Goal: Task Accomplishment & Management: Manage account settings

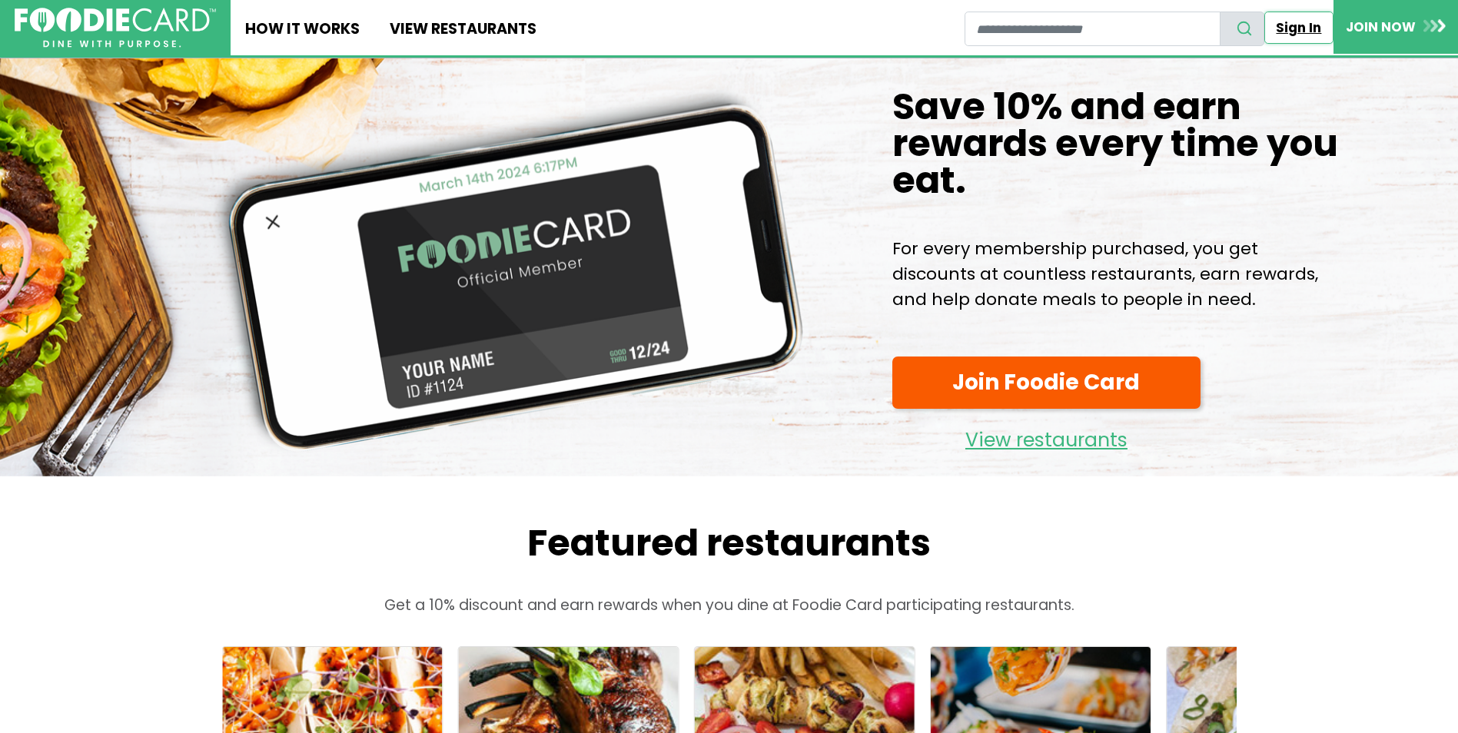
click at [1287, 28] on link "Sign In" at bounding box center [1299, 28] width 69 height 32
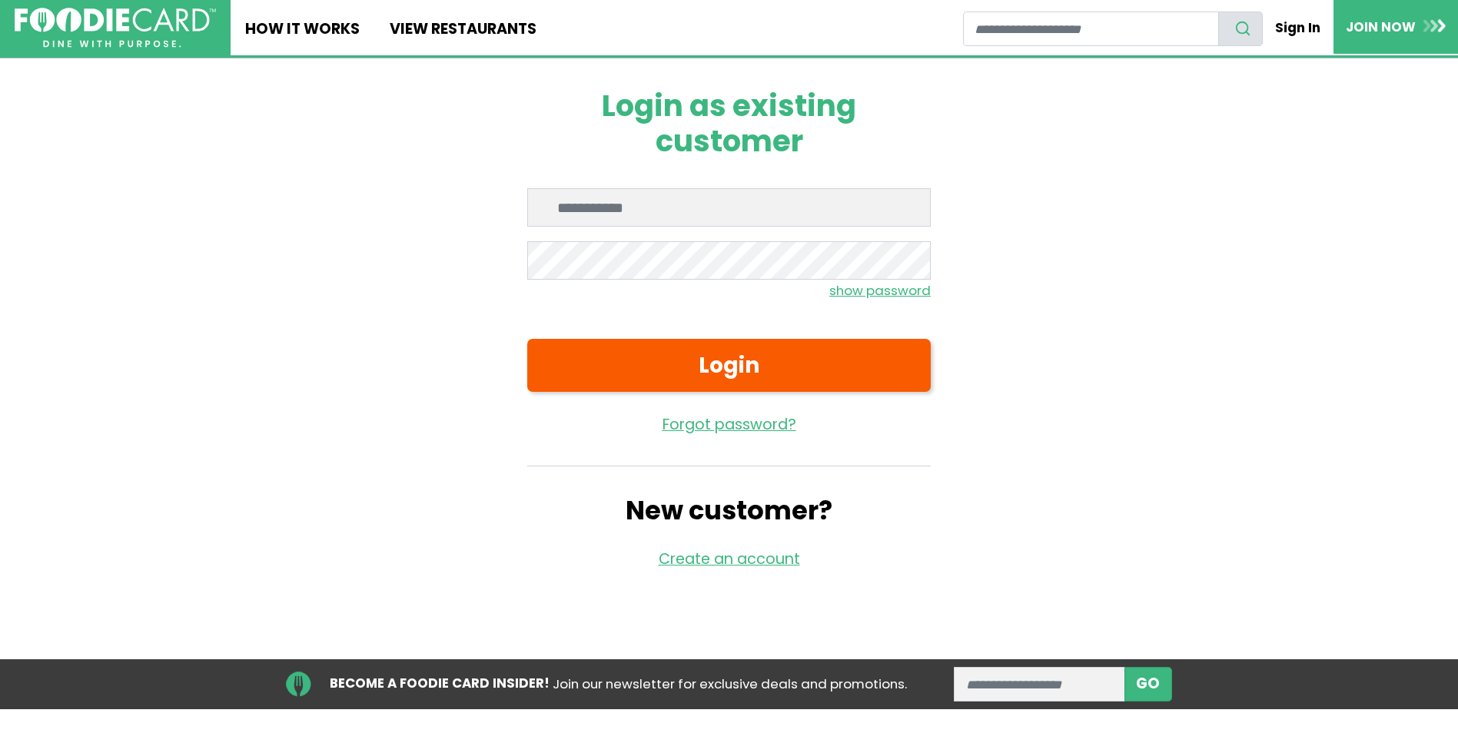
click at [637, 218] on input "Enter email" at bounding box center [729, 207] width 404 height 38
type input "**********"
click at [527, 339] on button "Login" at bounding box center [729, 365] width 404 height 53
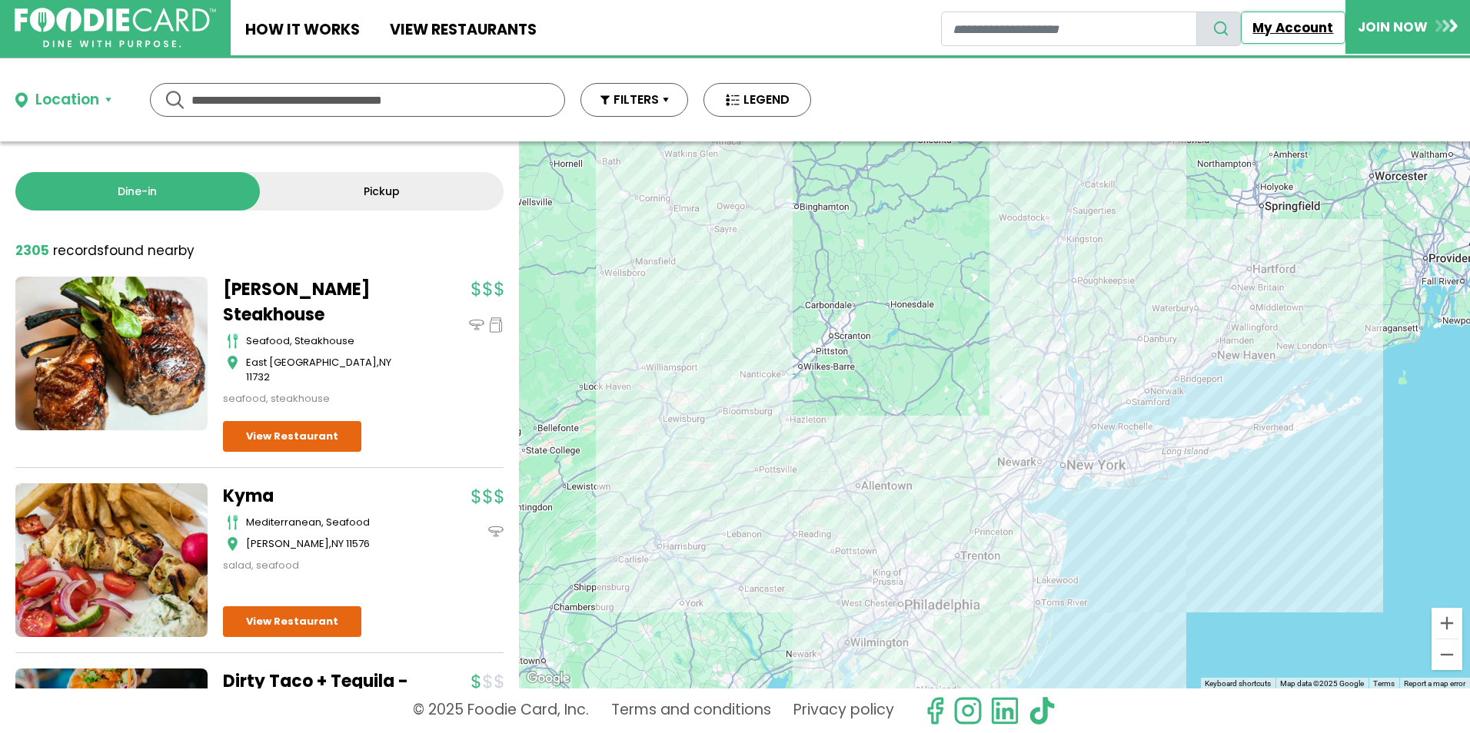
click at [1278, 23] on link "My Account" at bounding box center [1293, 28] width 105 height 32
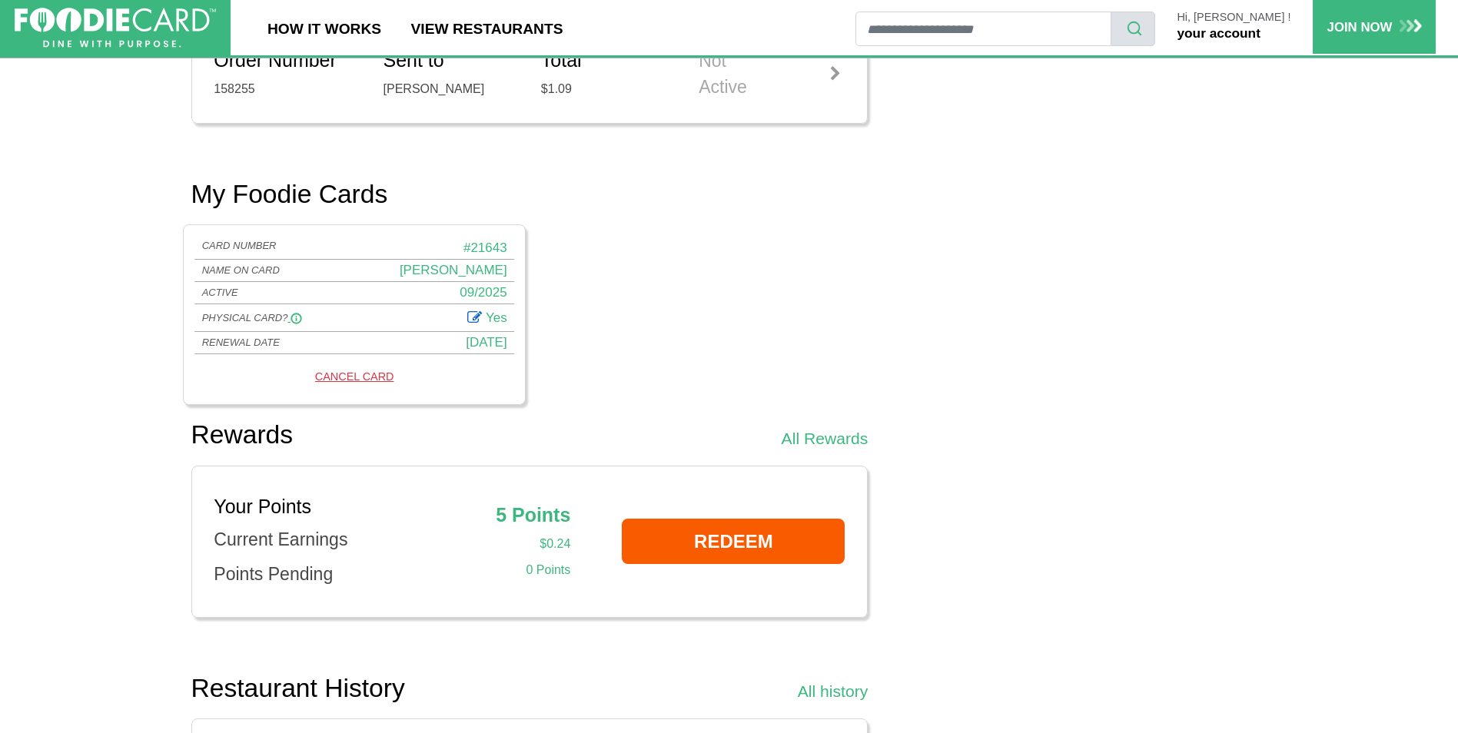
scroll to position [922, 0]
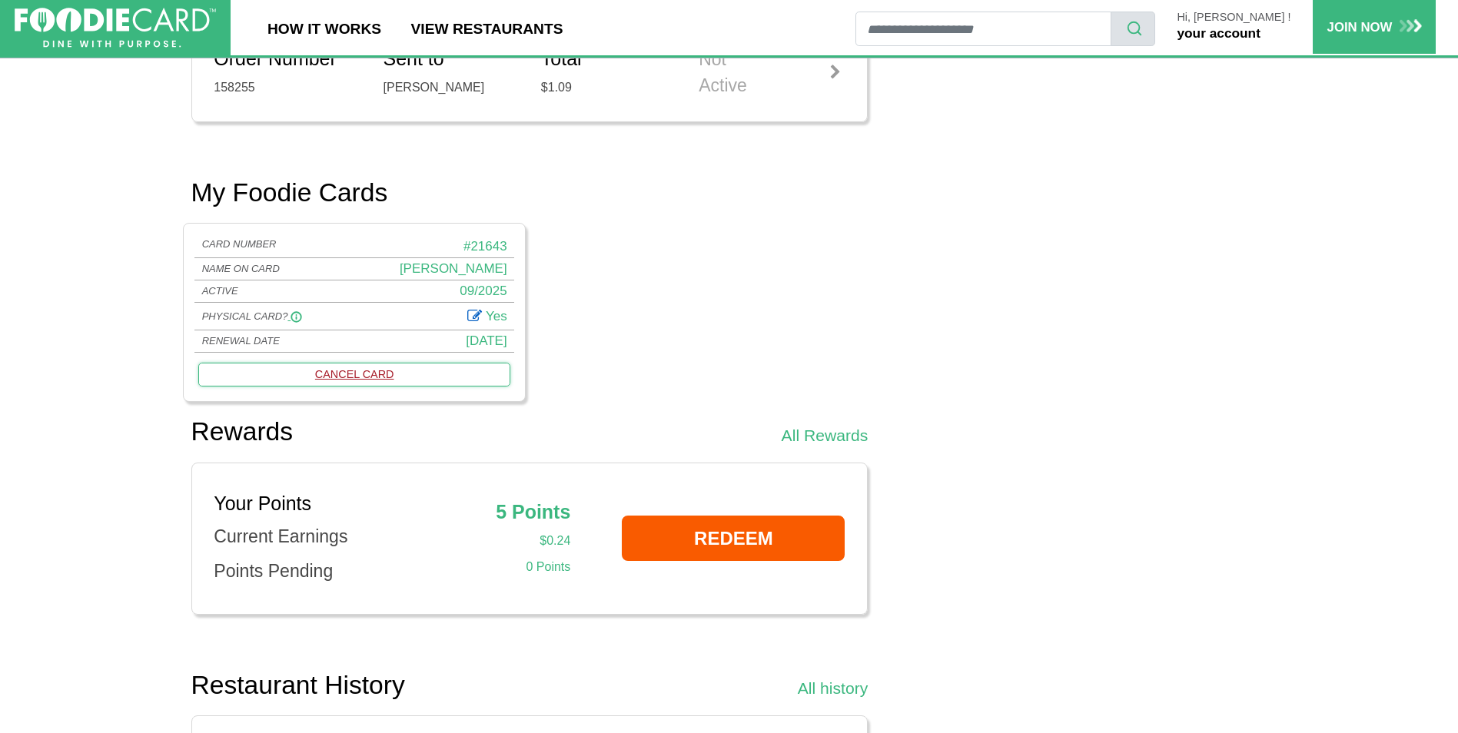
click at [357, 374] on link "CANCEL CARD" at bounding box center [353, 375] width 311 height 24
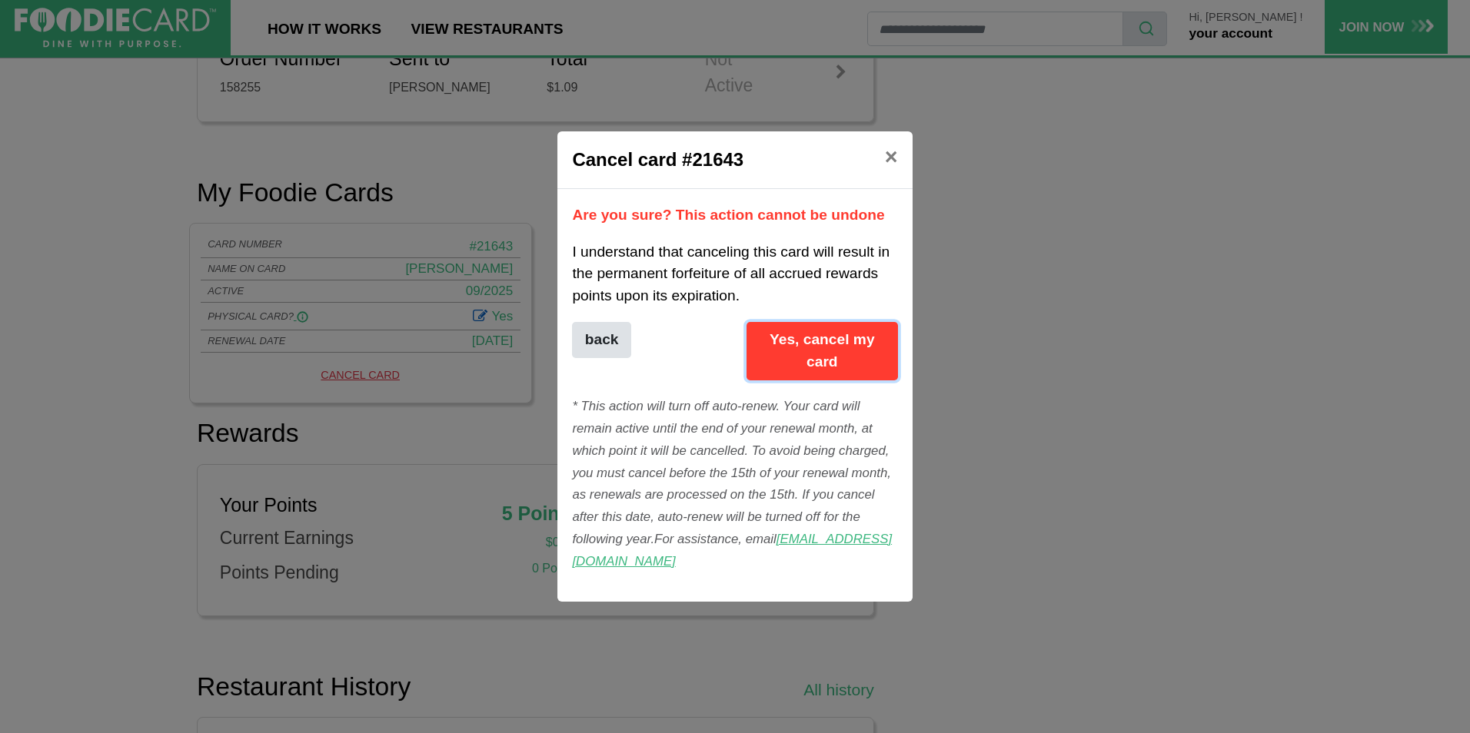
click at [775, 363] on button "Yes, cancel my card" at bounding box center [821, 351] width 151 height 58
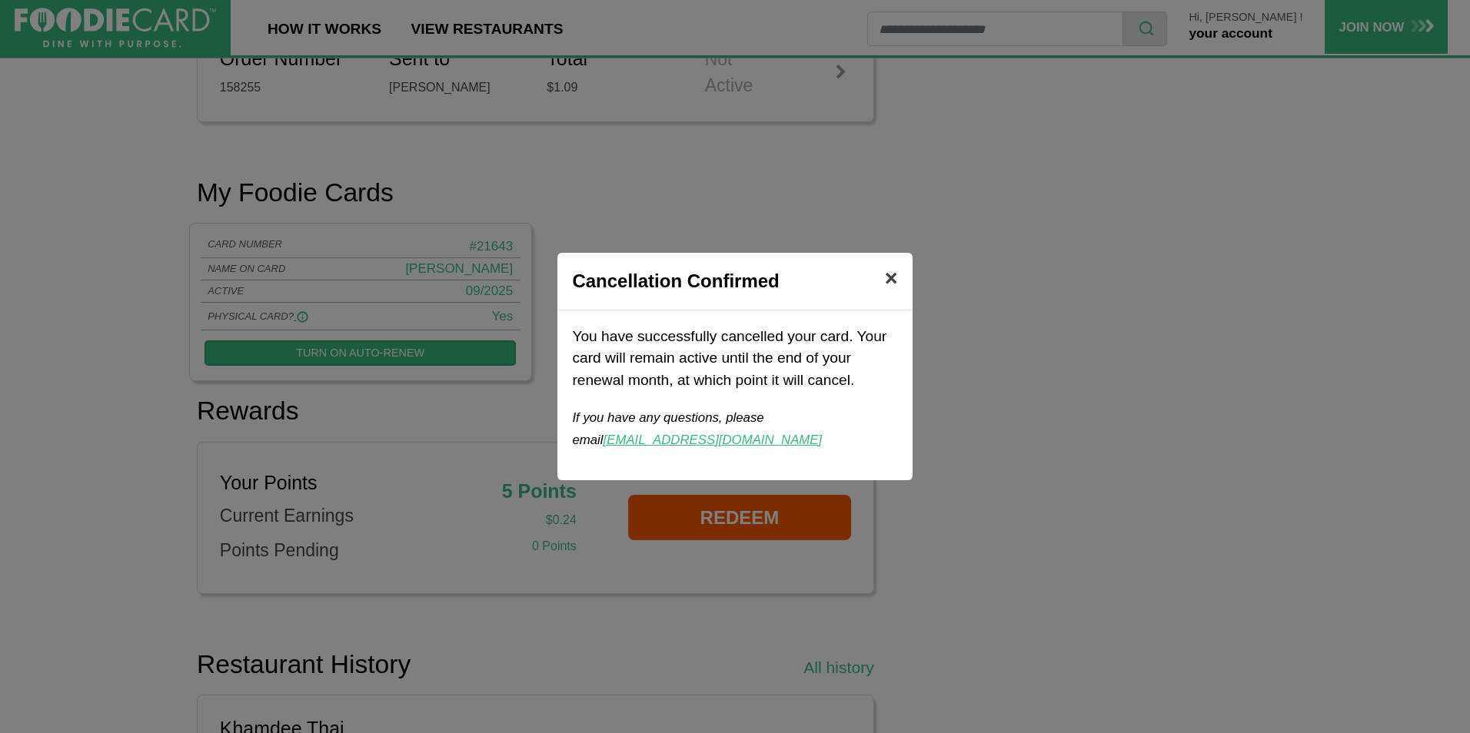
click at [894, 277] on span "×" at bounding box center [891, 278] width 13 height 25
